Goal: Obtain resource: Obtain resource

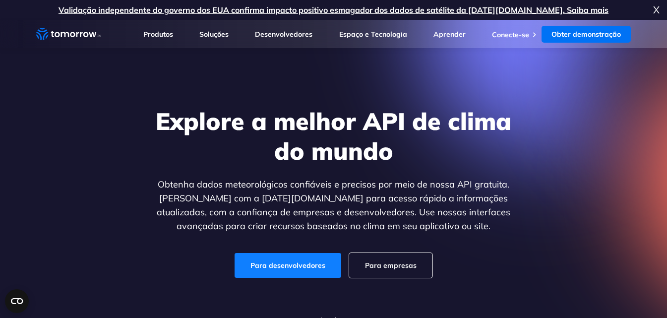
click at [294, 263] on font "Para desenvolvedores" at bounding box center [287, 265] width 75 height 9
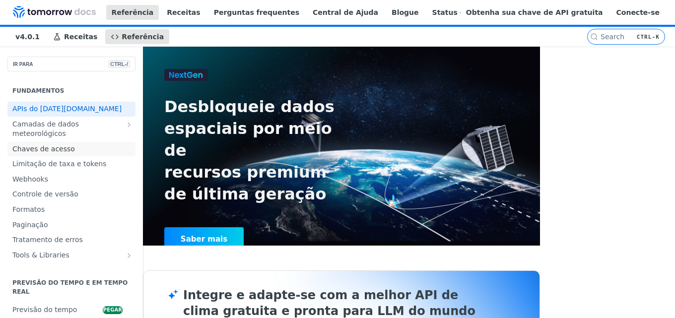
click at [47, 152] on font "Chaves de acesso" at bounding box center [43, 149] width 62 height 8
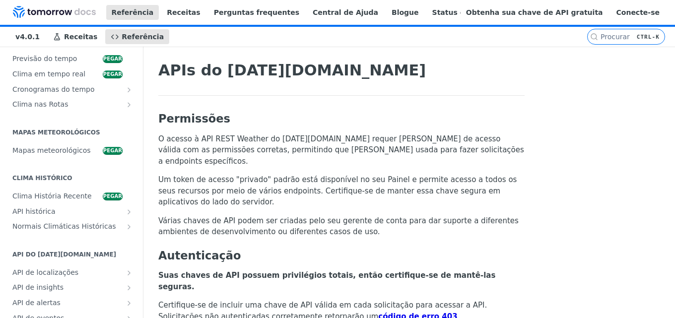
scroll to position [215, 0]
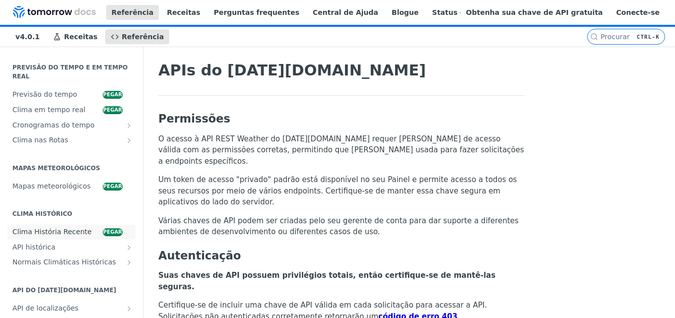
click at [49, 228] on font "Clima História Recente" at bounding box center [51, 232] width 79 height 8
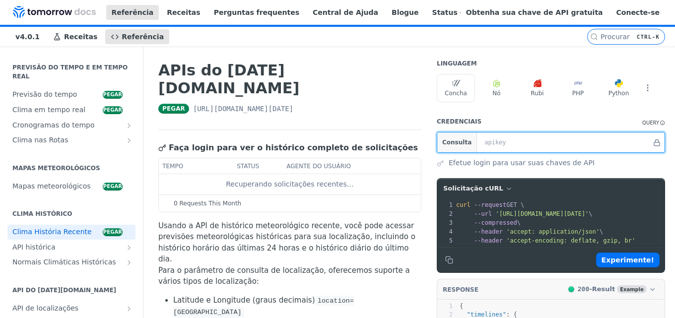
click at [479, 146] on input "text" at bounding box center [565, 142] width 172 height 20
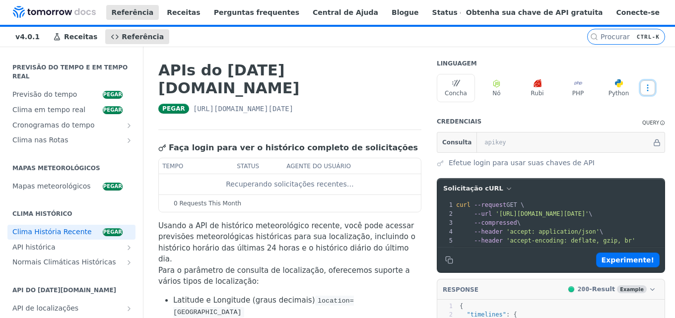
click at [643, 87] on icon "More ellipsis" at bounding box center [647, 87] width 9 height 9
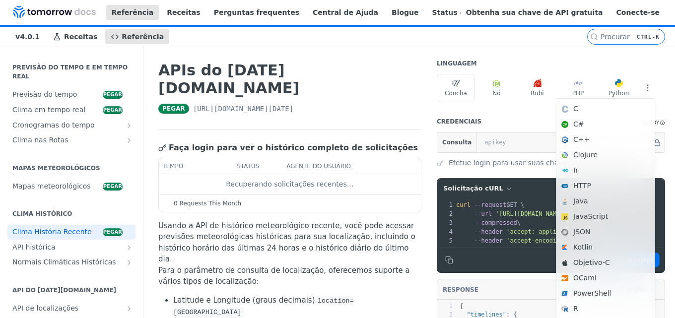
drag, startPoint x: 578, startPoint y: 169, endPoint x: 586, endPoint y: 175, distance: 10.0
click at [578, 169] on font "Ir" at bounding box center [611, 170] width 76 height 10
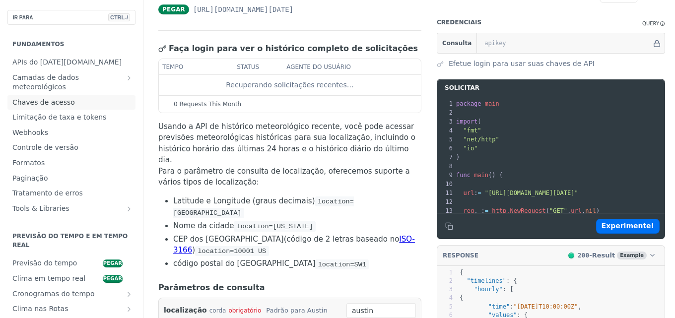
drag, startPoint x: 51, startPoint y: 103, endPoint x: 69, endPoint y: 108, distance: 19.5
click at [51, 103] on font "Chaves de acesso" at bounding box center [43, 102] width 62 height 8
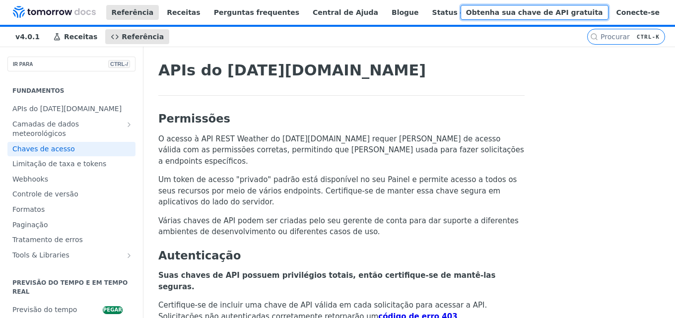
click at [560, 13] on font "Obtenha sua chave de API gratuita" at bounding box center [534, 12] width 137 height 8
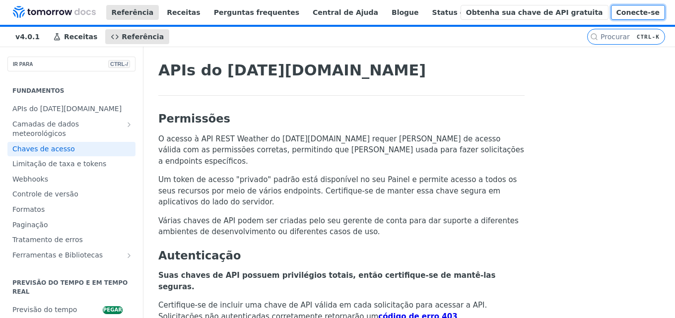
click at [625, 14] on font "Conecte-se" at bounding box center [637, 12] width 43 height 8
